Goal: Book appointment/travel/reservation

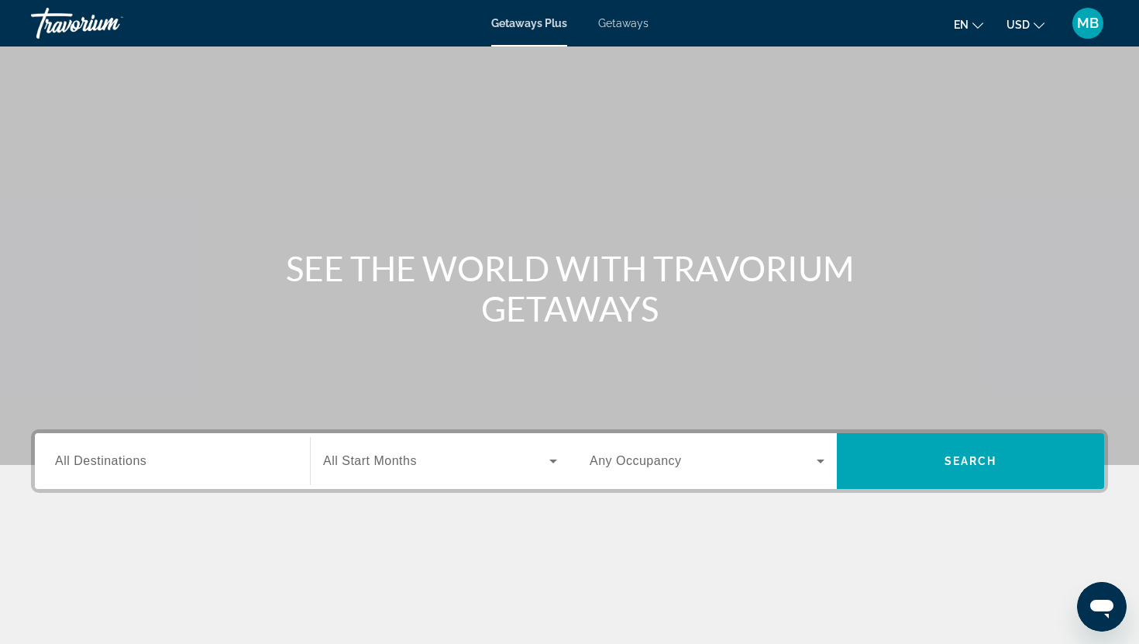
click at [1012, 19] on span "USD" at bounding box center [1017, 25] width 23 height 12
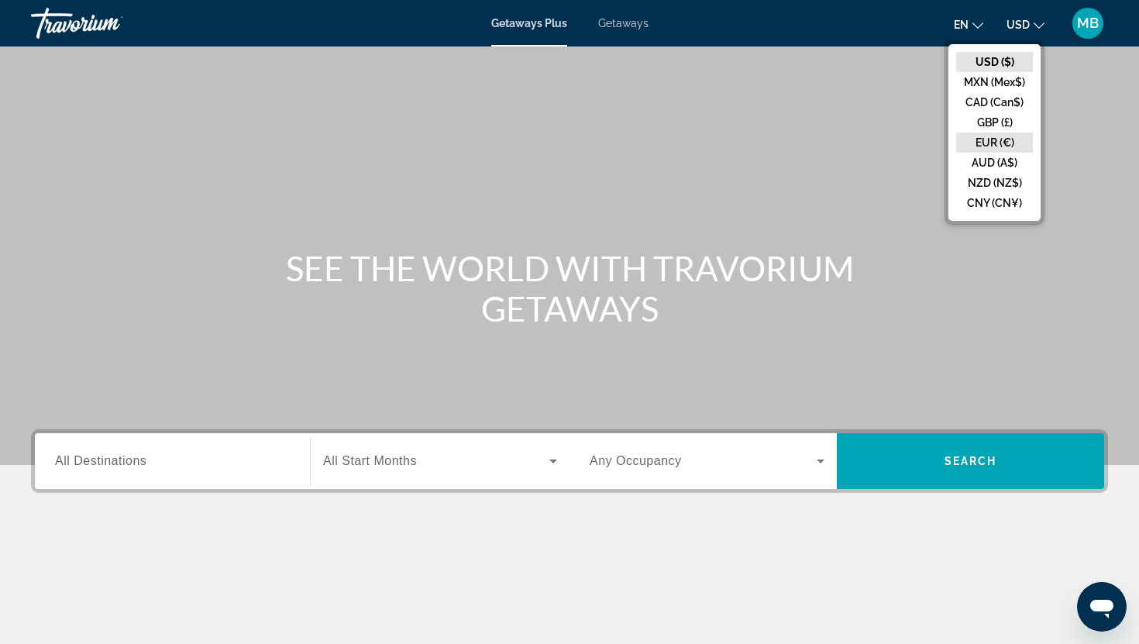
click at [1002, 138] on button "EUR (€)" at bounding box center [994, 142] width 77 height 20
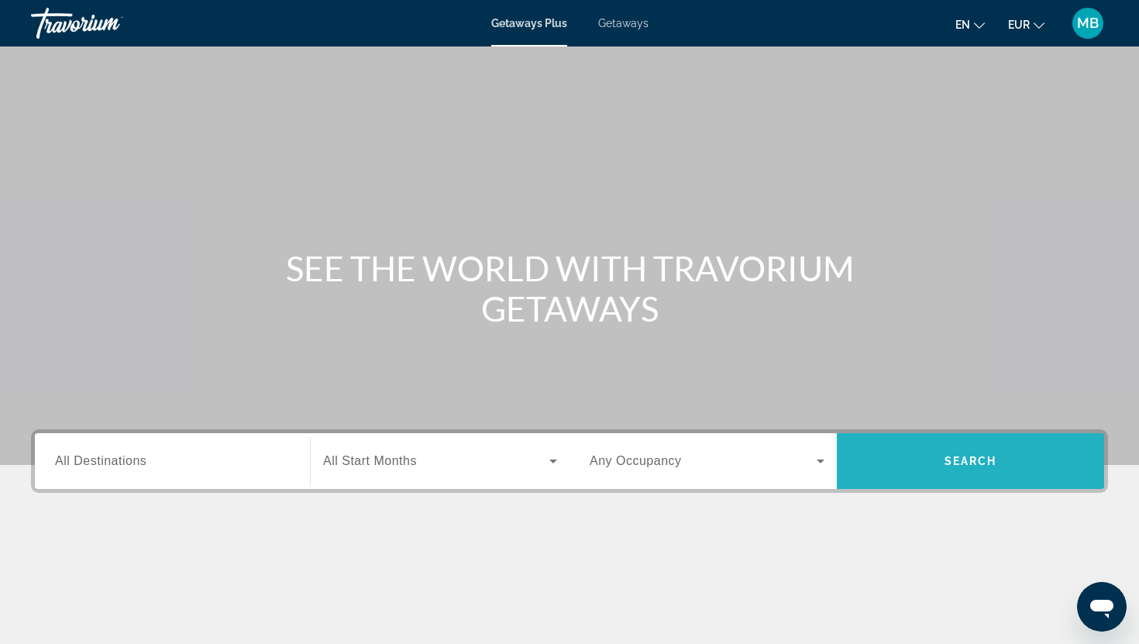
click at [916, 442] on span "Search" at bounding box center [970, 461] width 267 height 56
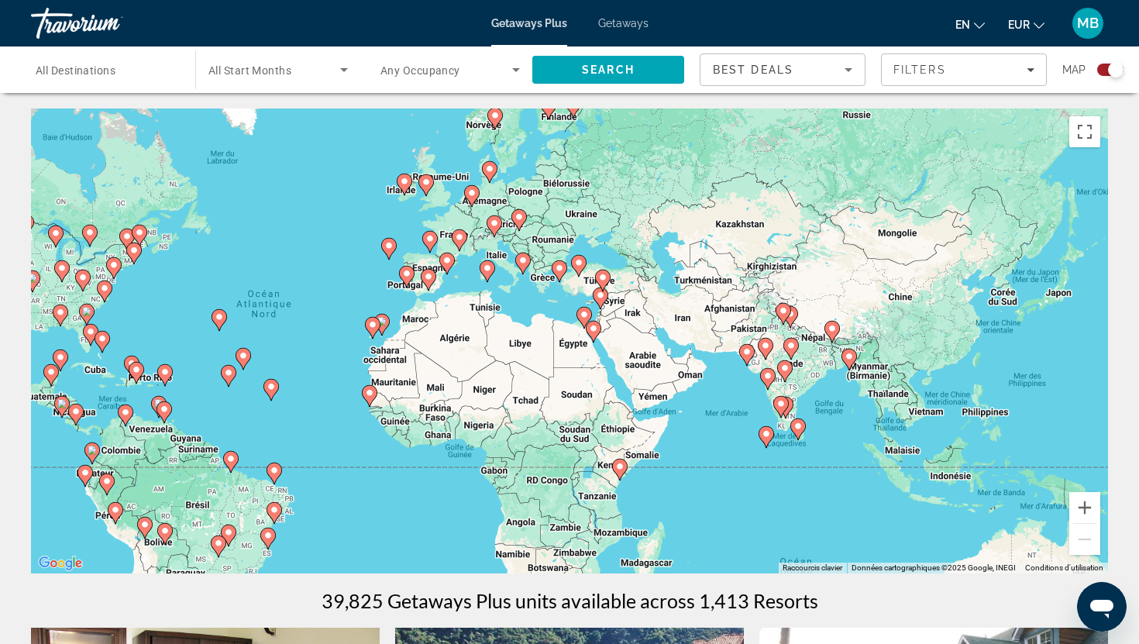
drag, startPoint x: 992, startPoint y: 459, endPoint x: 706, endPoint y: 438, distance: 286.6
click at [706, 439] on div "Pour activer le glissement avec le clavier, appuyez sur Alt+Entrée. Une fois ce…" at bounding box center [569, 340] width 1077 height 465
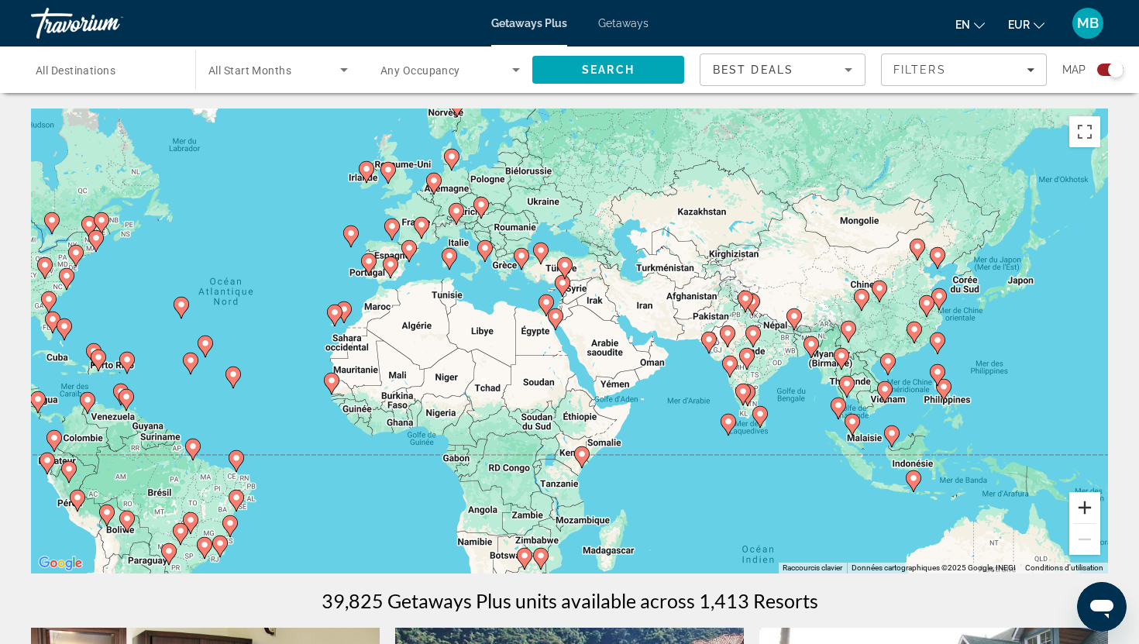
click at [1080, 512] on button "Zoom avant" at bounding box center [1084, 507] width 31 height 31
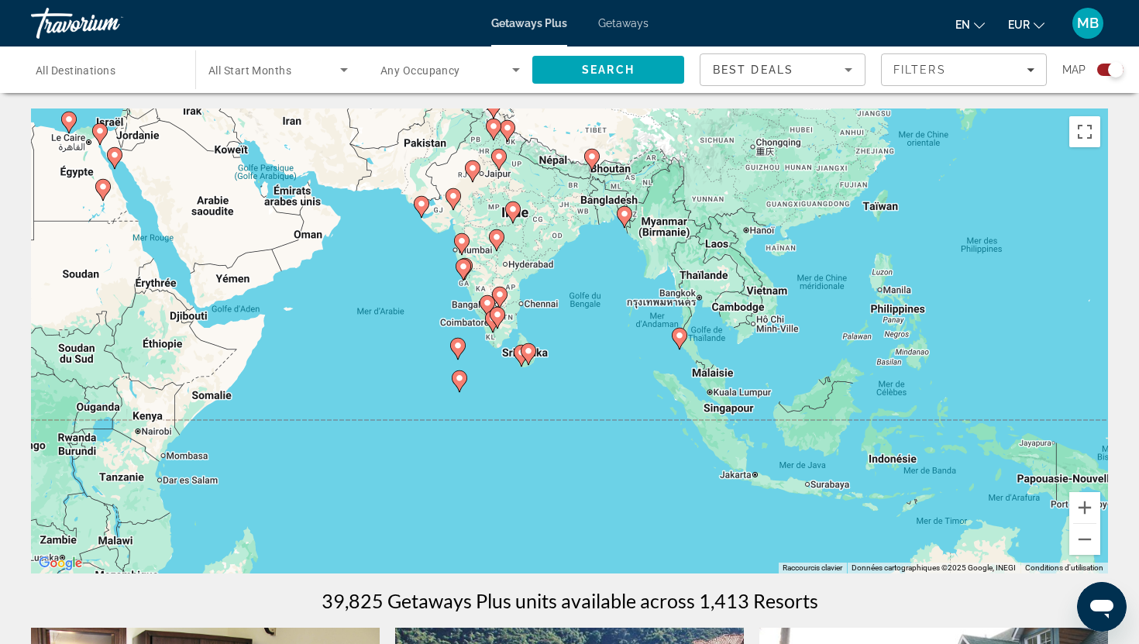
drag, startPoint x: 995, startPoint y: 470, endPoint x: 553, endPoint y: 321, distance: 466.9
click at [553, 321] on div "Pour activer le glissement avec le clavier, appuyez sur Alt+Entrée. Une fois ce…" at bounding box center [569, 340] width 1077 height 465
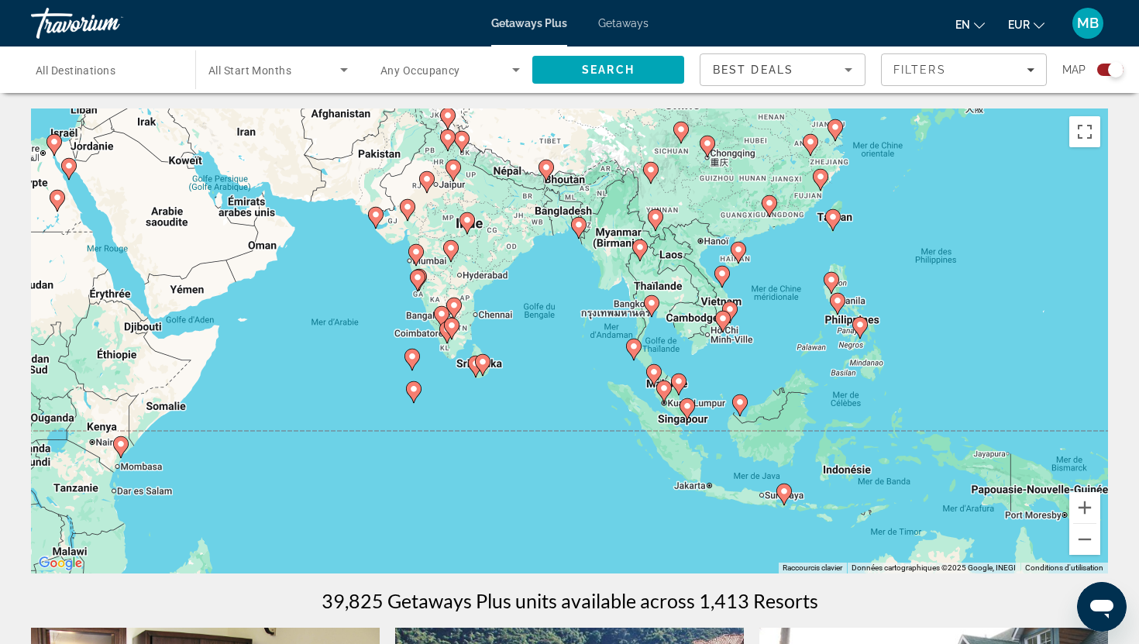
drag, startPoint x: 878, startPoint y: 430, endPoint x: 842, endPoint y: 437, distance: 36.3
click at [842, 438] on div "Pour activer le glissement avec le clavier, appuyez sur Alt+Entrée. Une fois ce…" at bounding box center [569, 340] width 1077 height 465
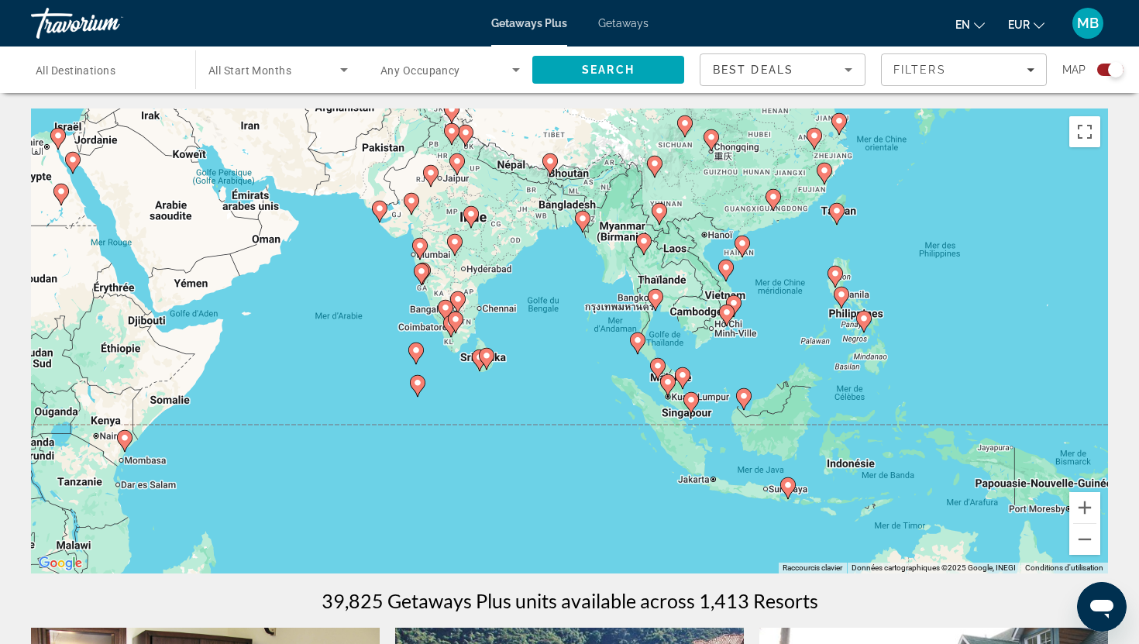
click at [860, 320] on image "Main content" at bounding box center [863, 318] width 9 height 9
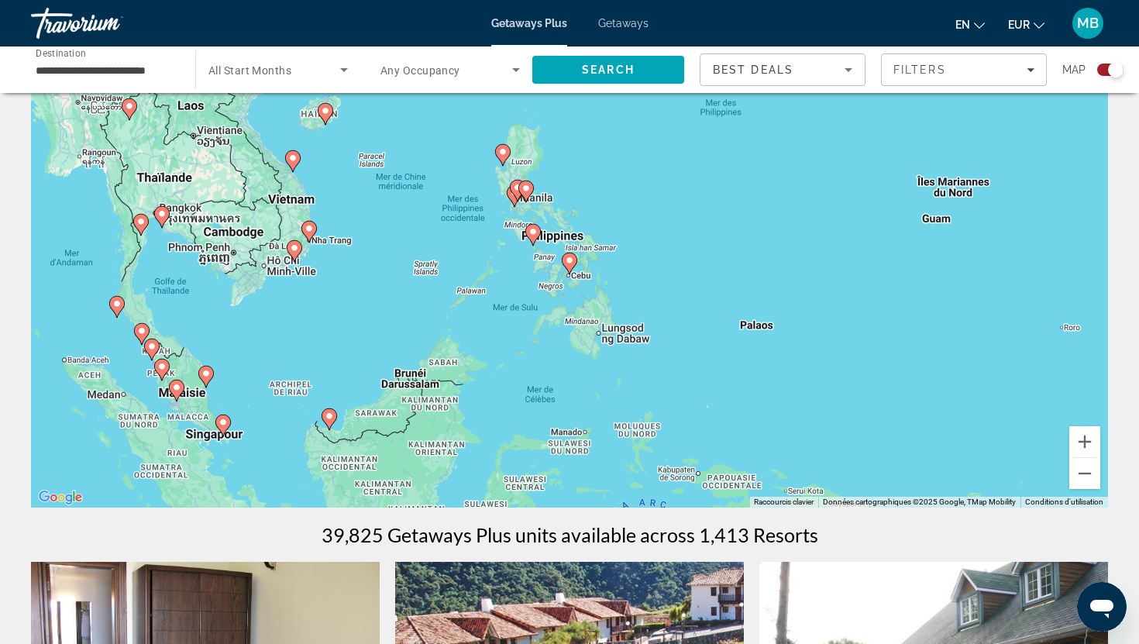
scroll to position [36, 0]
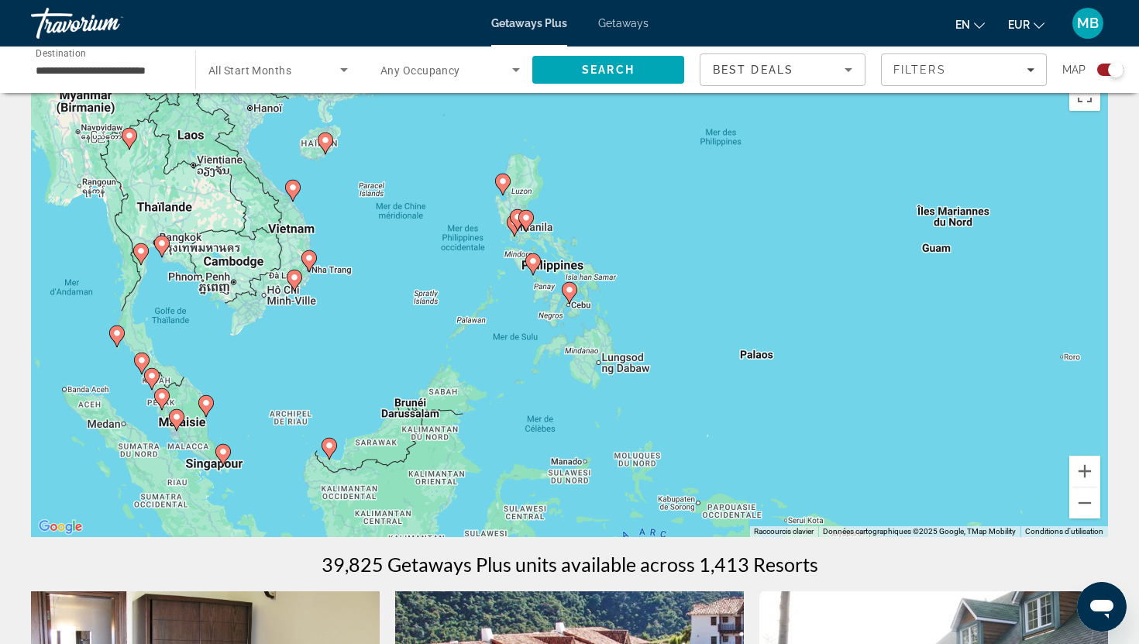
click at [571, 297] on icon "Main content" at bounding box center [569, 293] width 14 height 20
type input "**********"
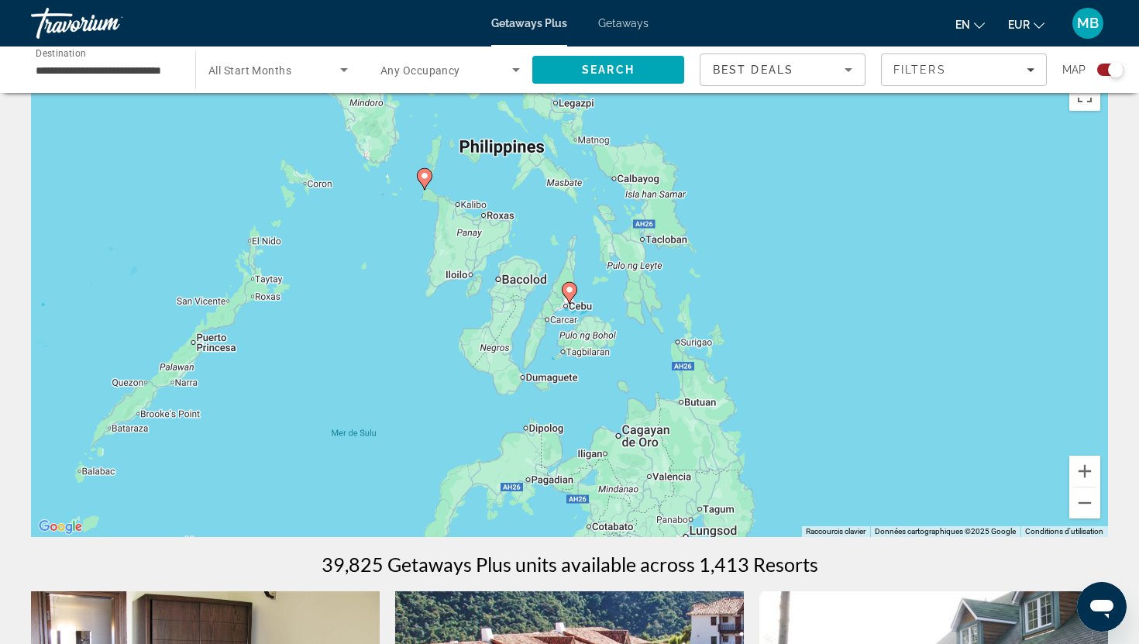
click at [569, 288] on image "Main content" at bounding box center [569, 289] width 9 height 9
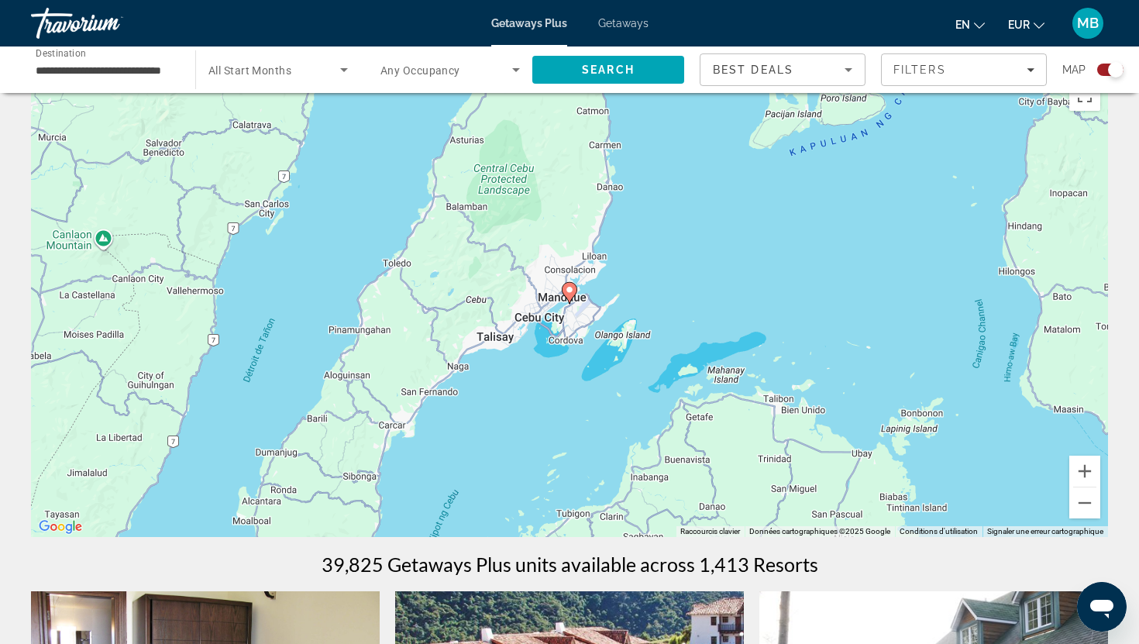
click at [569, 288] on image "Main content" at bounding box center [569, 289] width 9 height 9
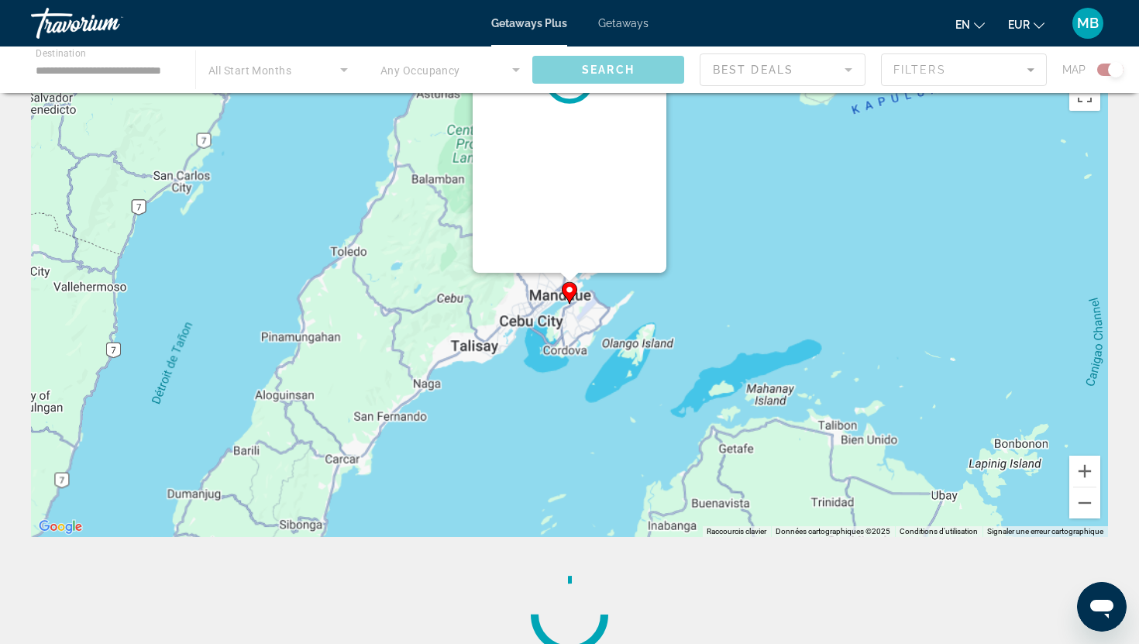
scroll to position [0, 0]
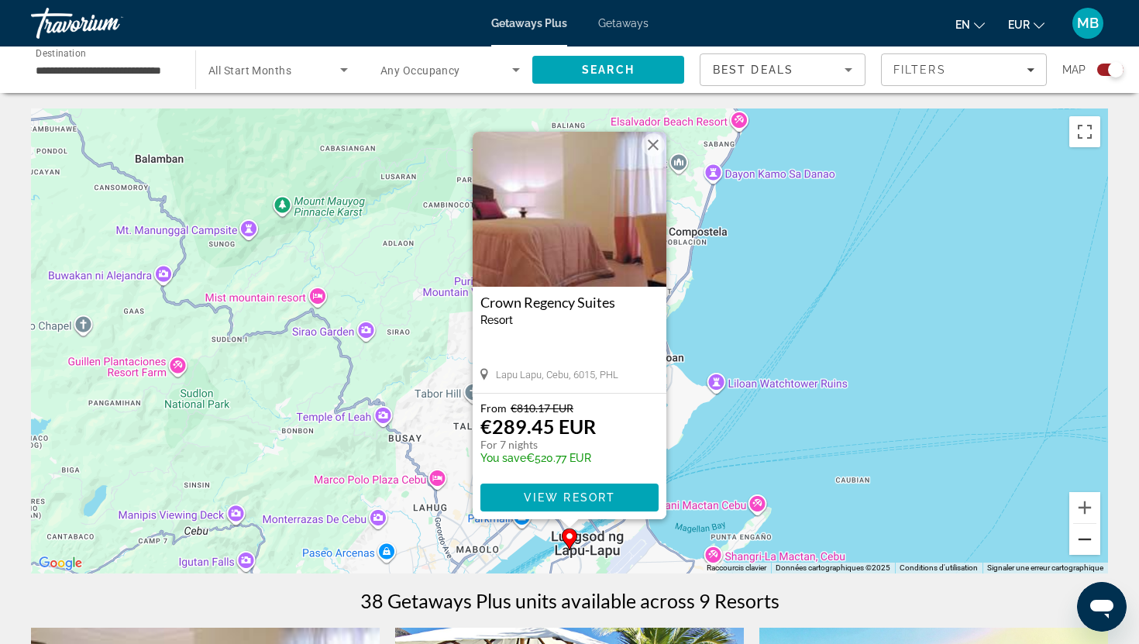
click at [1084, 548] on button "Zoom arrière" at bounding box center [1084, 539] width 31 height 31
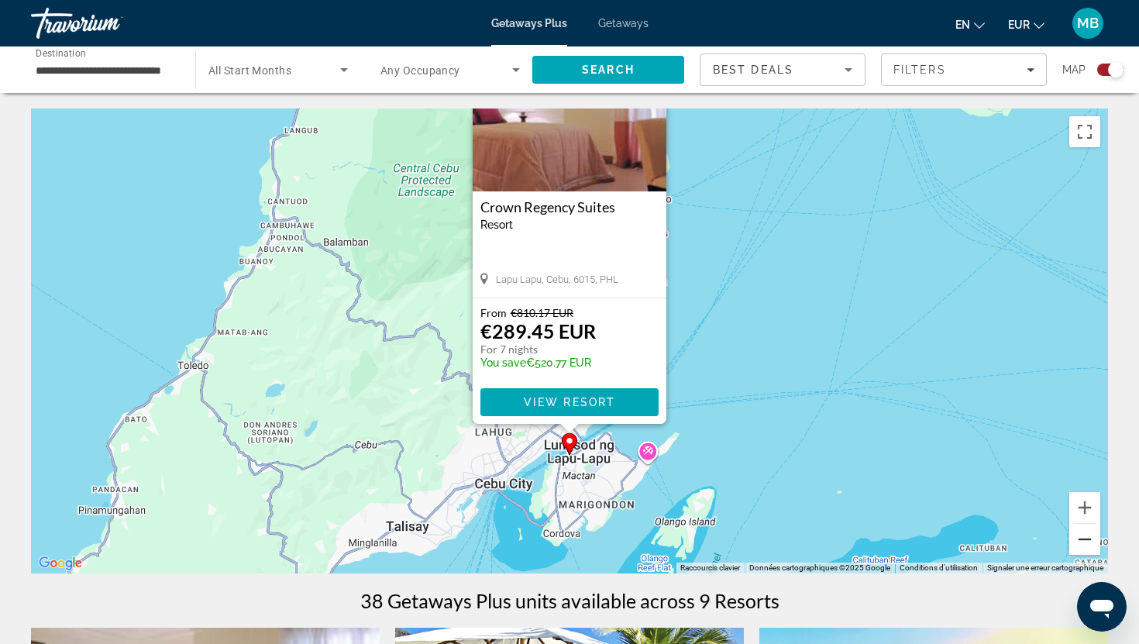
click at [1084, 548] on button "Zoom arrière" at bounding box center [1084, 539] width 31 height 31
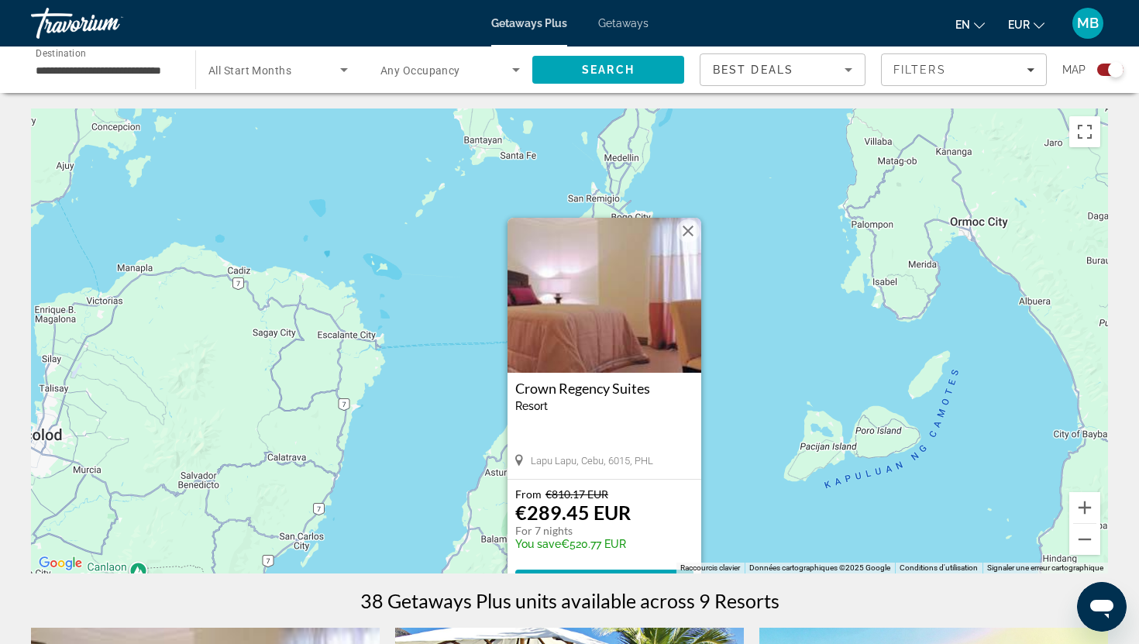
drag, startPoint x: 737, startPoint y: 360, endPoint x: 772, endPoint y: 589, distance: 232.0
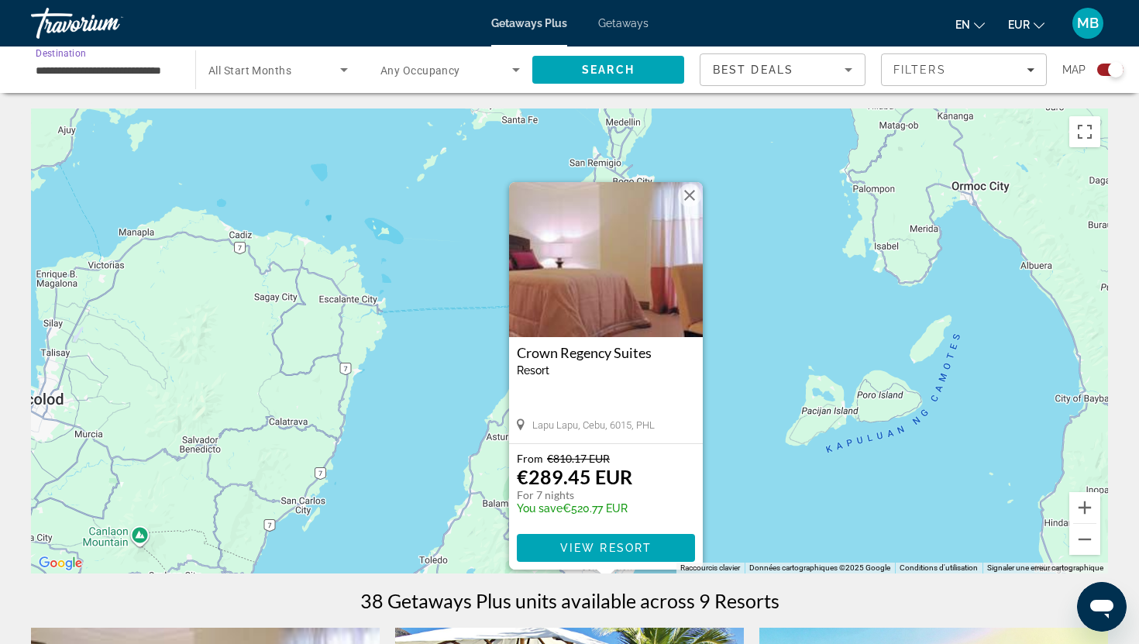
click at [138, 66] on input "**********" at bounding box center [105, 70] width 139 height 19
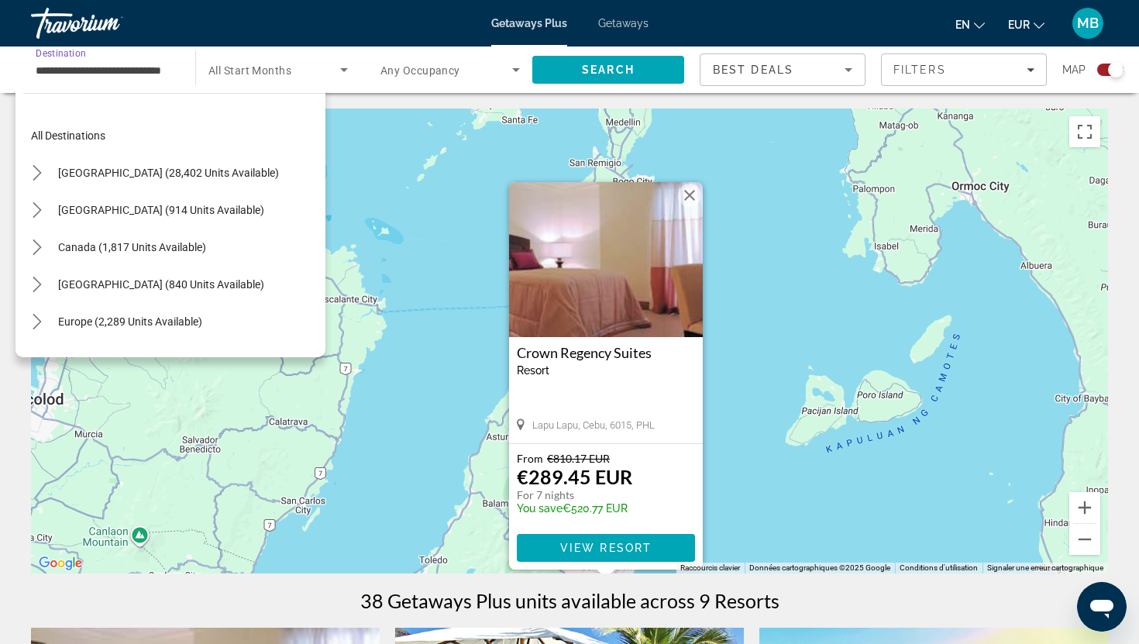
scroll to position [538, 0]
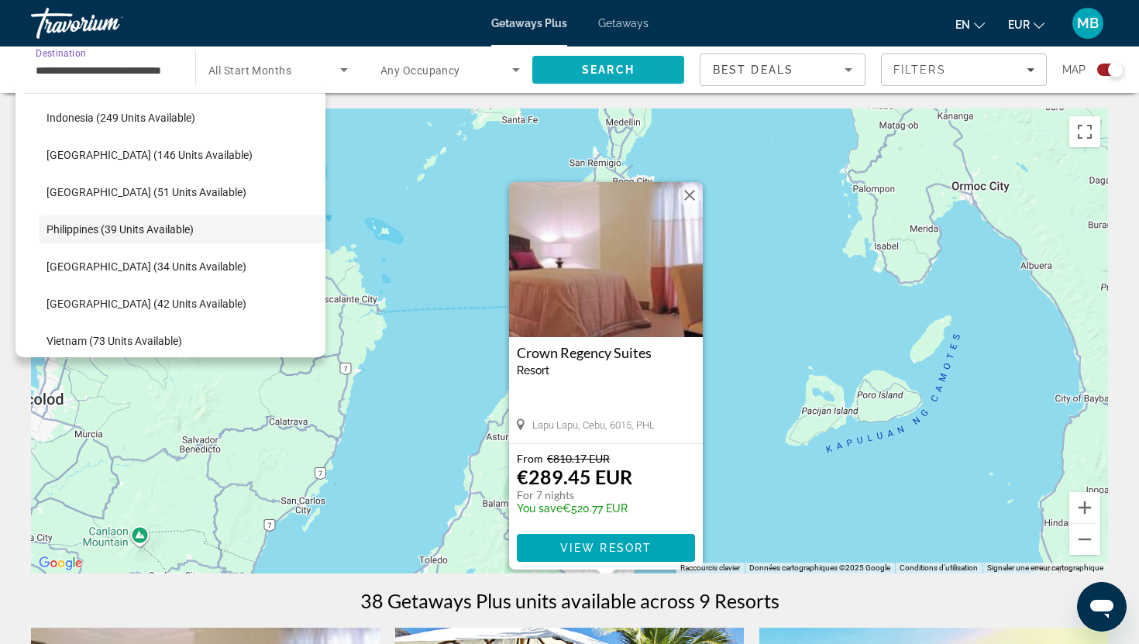
click at [589, 64] on span "Search" at bounding box center [608, 70] width 53 height 12
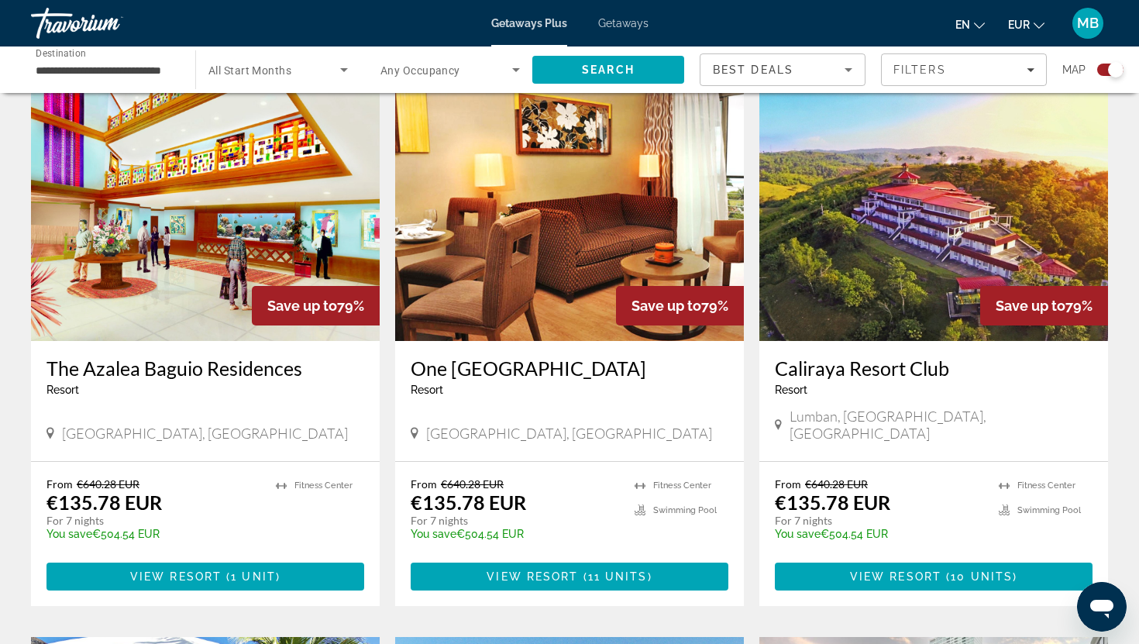
scroll to position [533, 0]
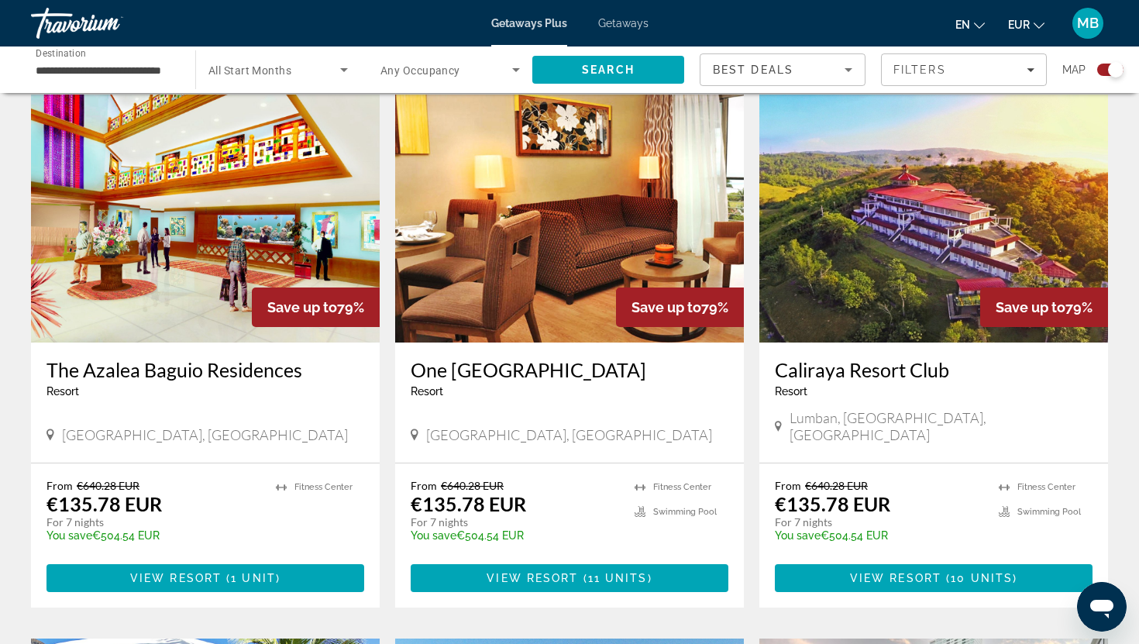
click at [859, 266] on img "Main content" at bounding box center [933, 219] width 349 height 248
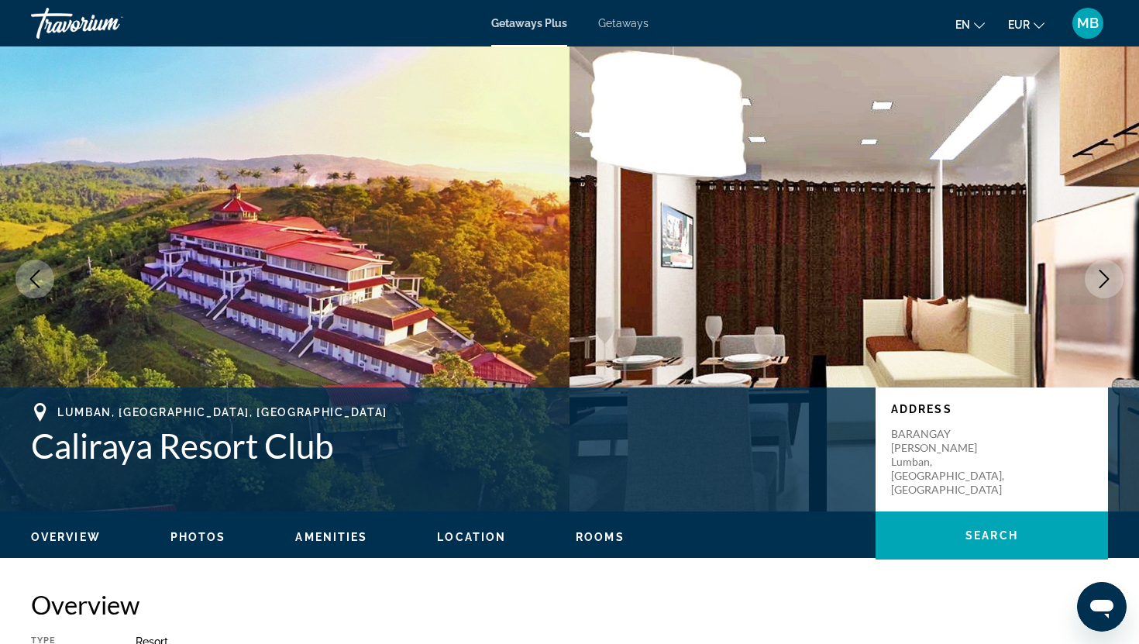
click at [507, 249] on img "Main content" at bounding box center [284, 278] width 569 height 465
click at [1121, 287] on div "prev next [GEOGRAPHIC_DATA], [GEOGRAPHIC_DATA], [GEOGRAPHIC_DATA] Caliraya Reso…" at bounding box center [569, 278] width 1139 height 465
click at [1113, 287] on button "Next image" at bounding box center [1103, 278] width 39 height 39
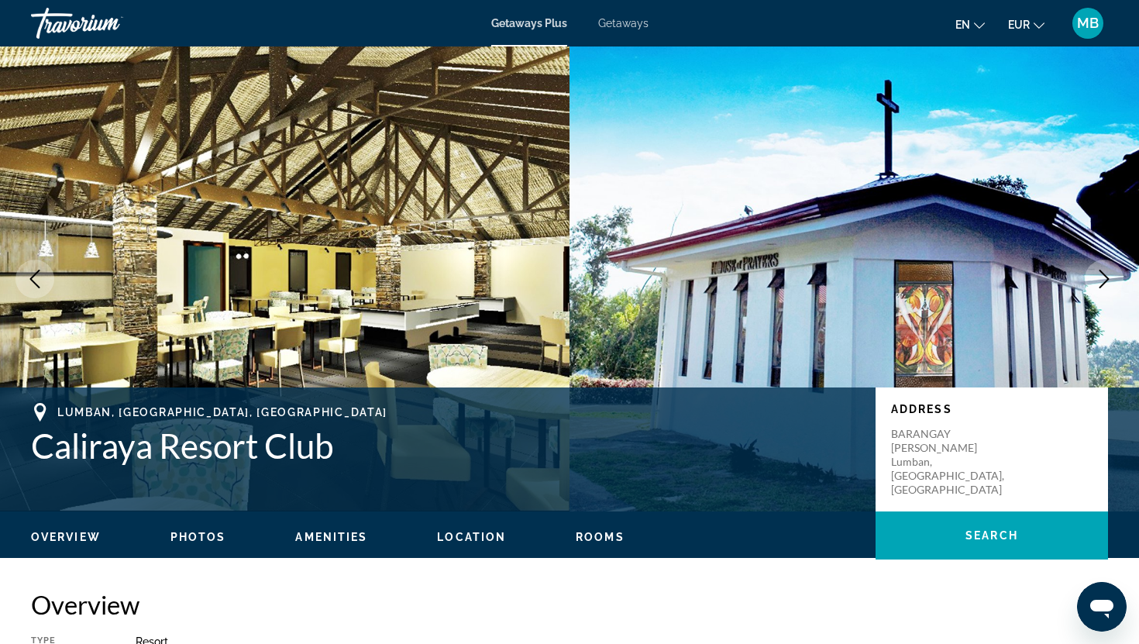
click at [1108, 284] on icon "Next image" at bounding box center [1104, 279] width 19 height 19
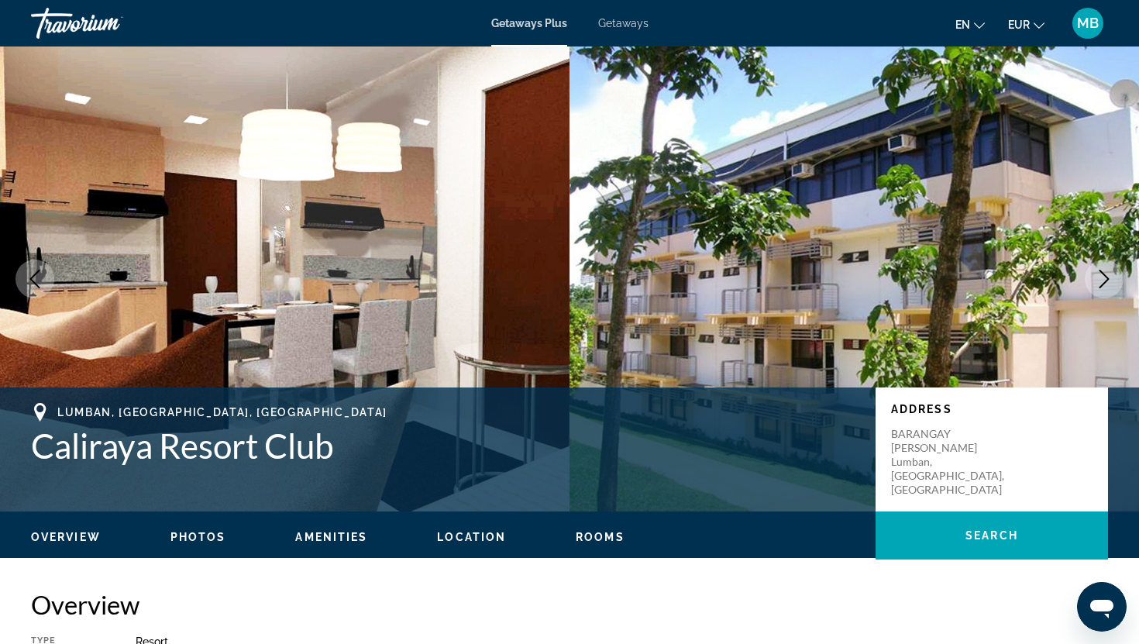
click at [1108, 284] on icon "Next image" at bounding box center [1104, 279] width 19 height 19
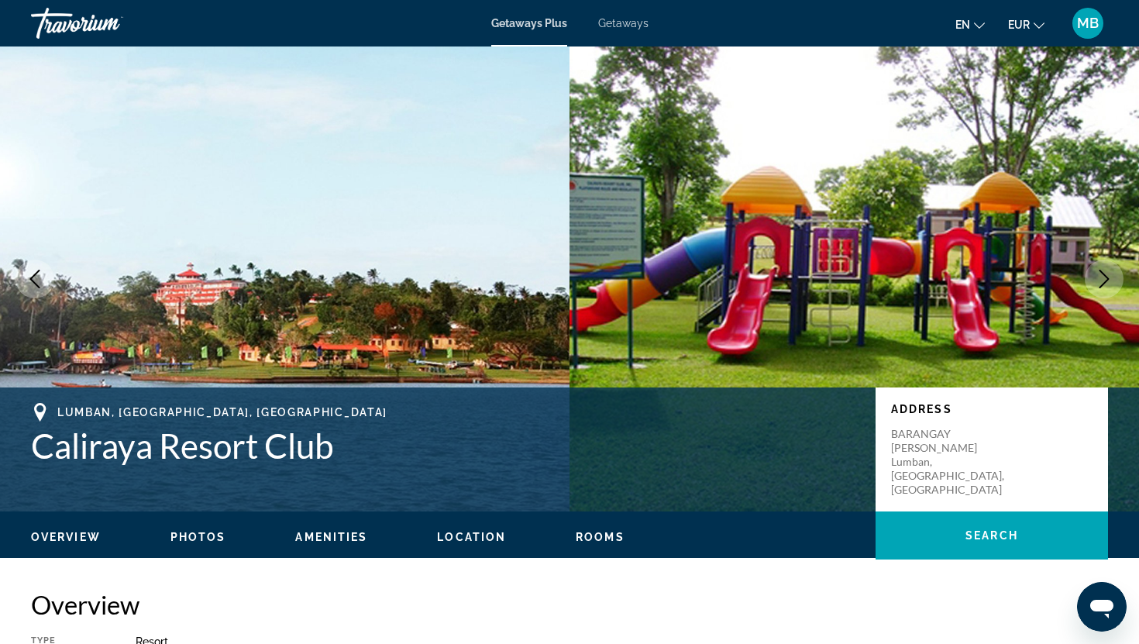
click at [1107, 285] on icon "Next image" at bounding box center [1104, 279] width 19 height 19
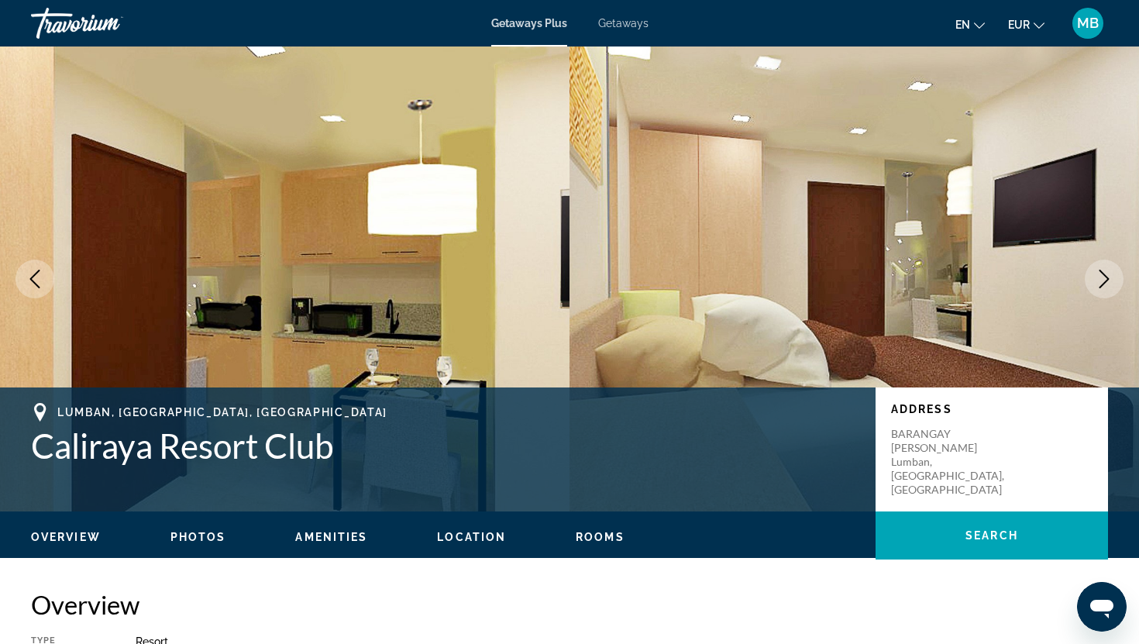
click at [1107, 284] on icon "Next image" at bounding box center [1104, 279] width 19 height 19
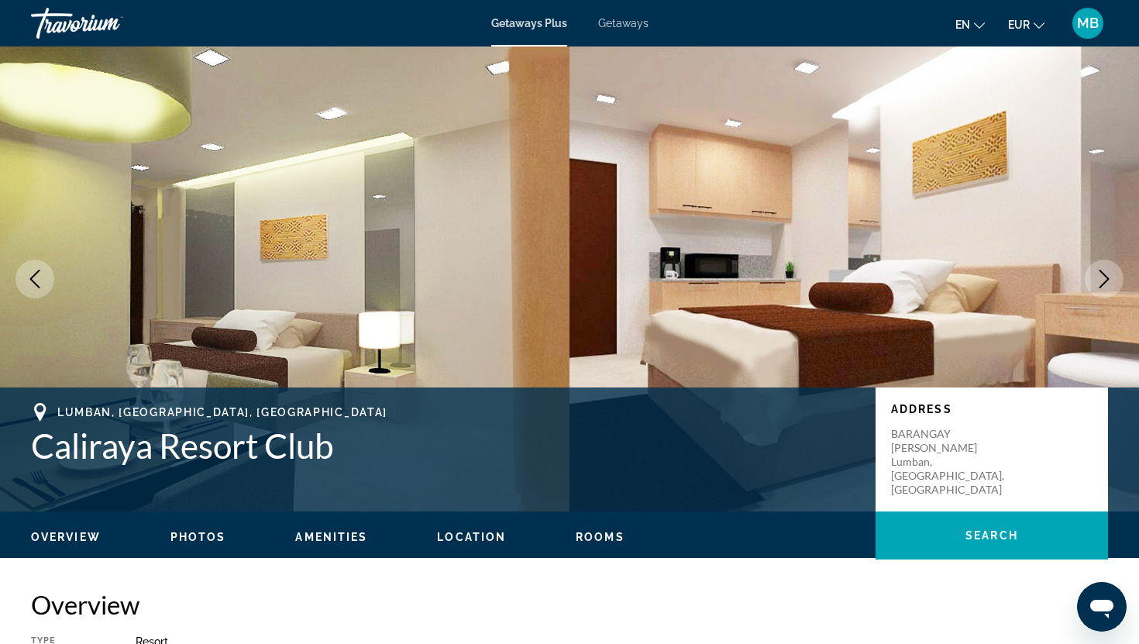
click at [1107, 284] on icon "Next image" at bounding box center [1104, 279] width 19 height 19
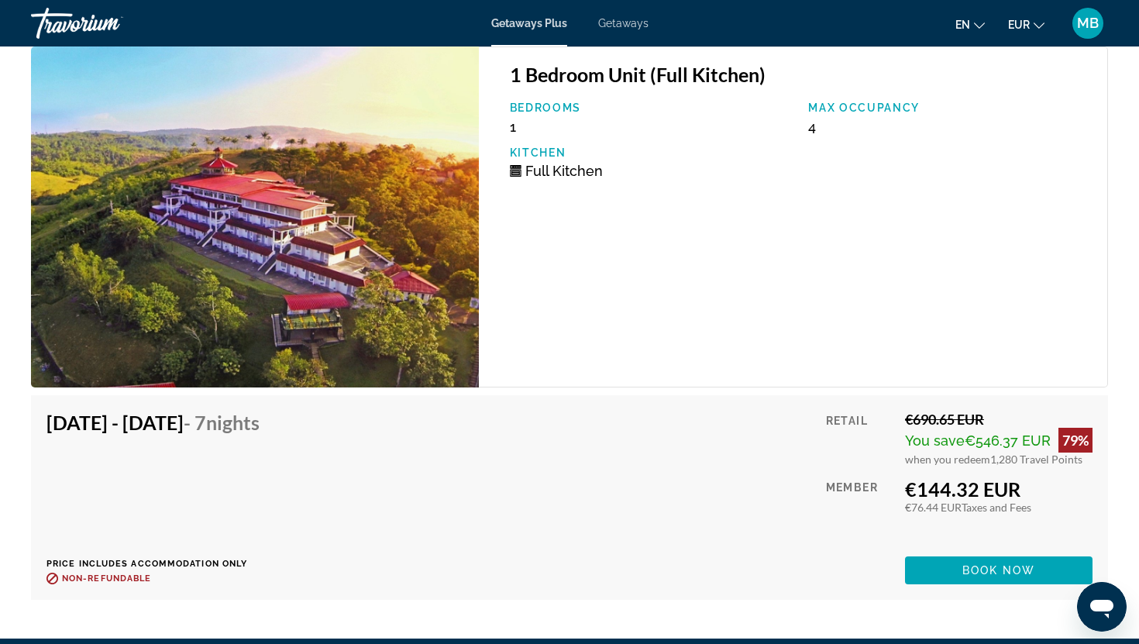
scroll to position [4007, 0]
